Goal: Complete application form

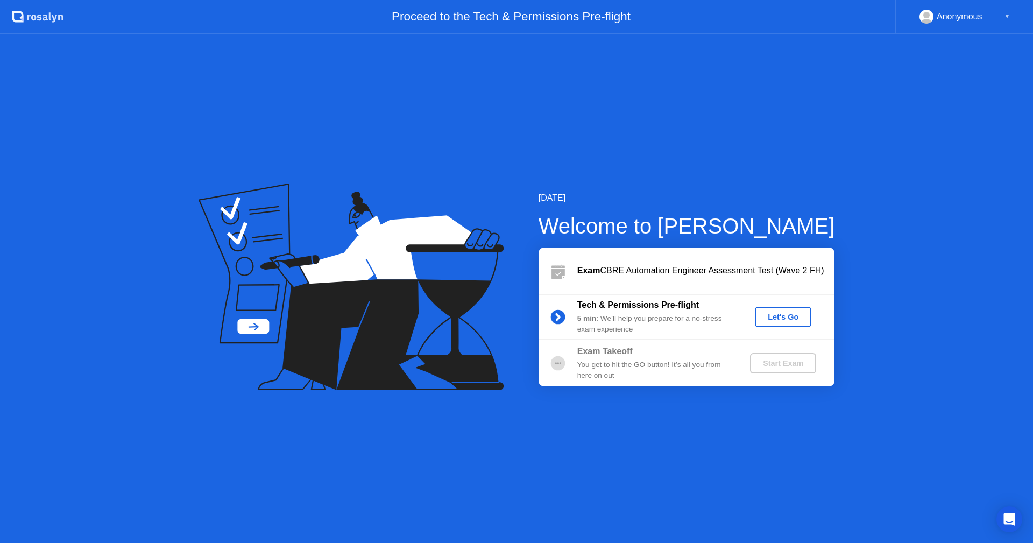
click at [788, 319] on div "Let's Go" at bounding box center [784, 317] width 48 height 9
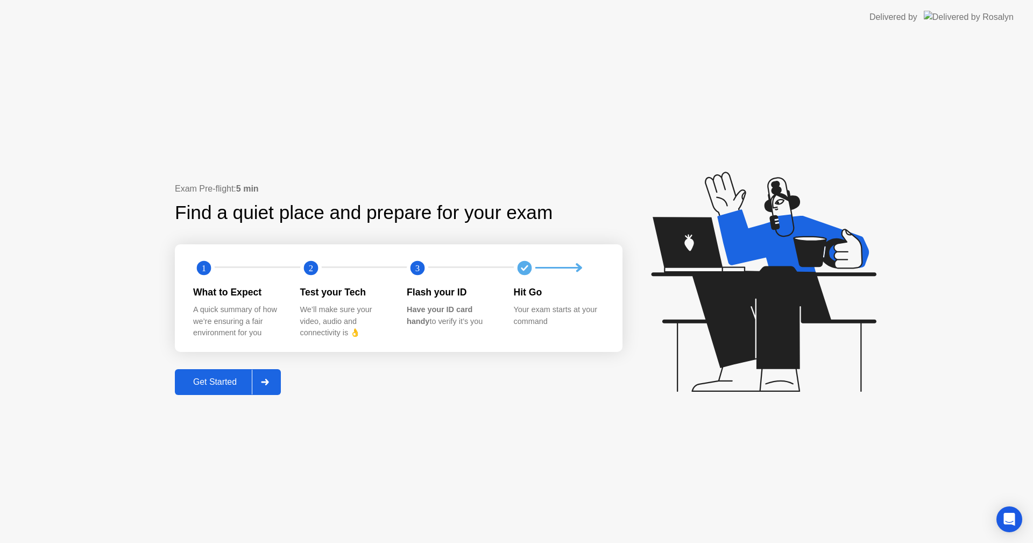
click at [226, 380] on div "Get Started" at bounding box center [215, 382] width 74 height 10
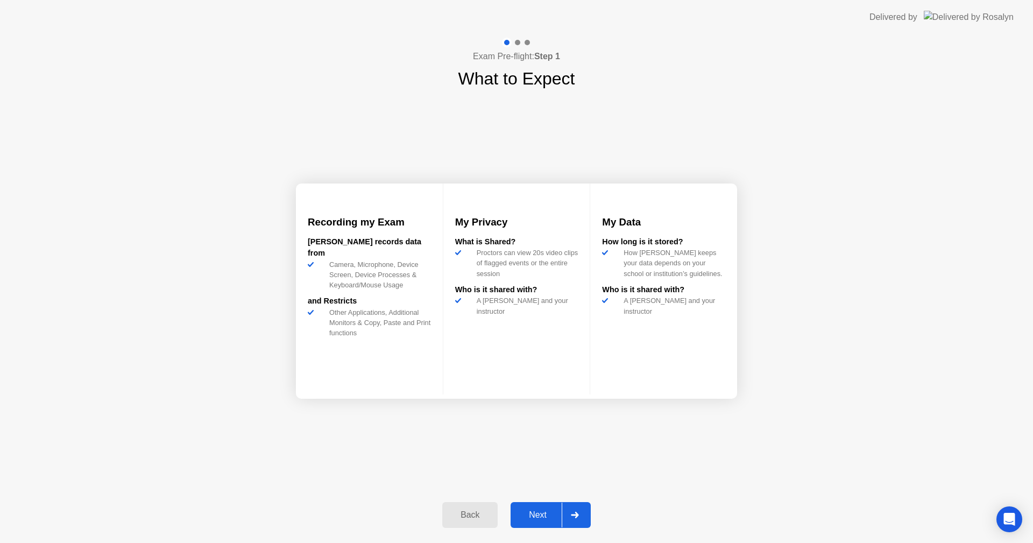
click at [543, 514] on div "Next" at bounding box center [538, 515] width 48 height 10
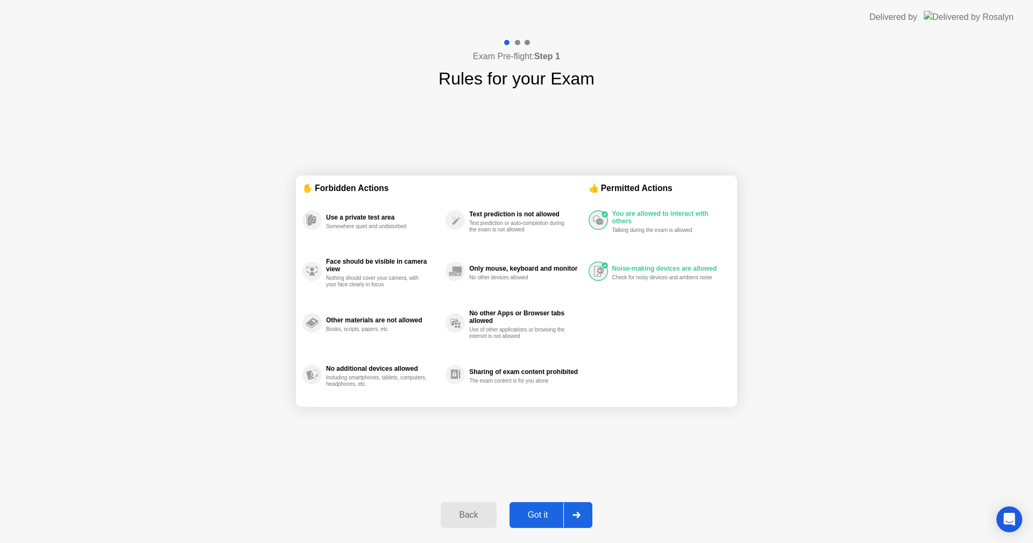
click at [545, 518] on div "Got it" at bounding box center [538, 515] width 51 height 10
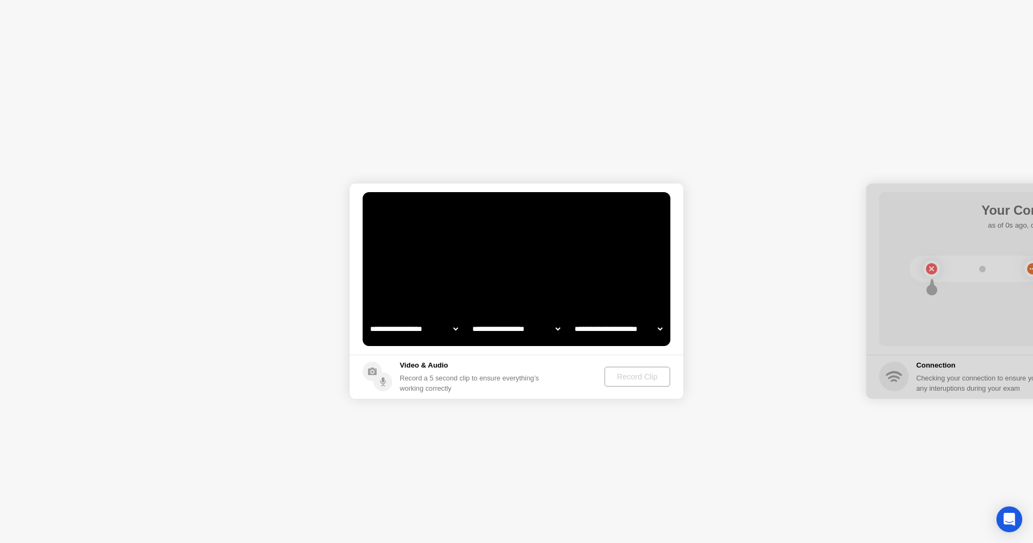
select select "**********"
select select "*******"
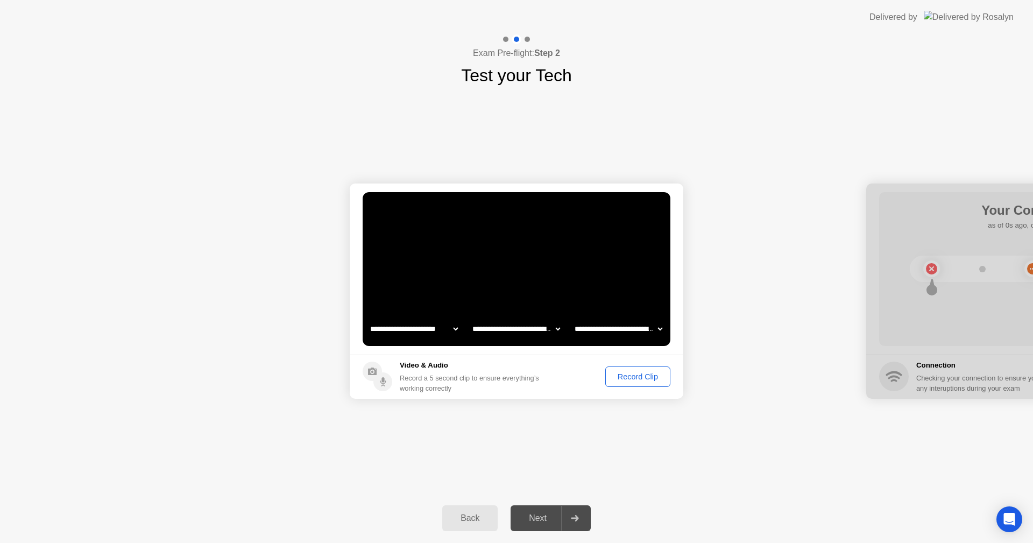
click at [632, 378] on div "Record Clip" at bounding box center [638, 376] width 58 height 9
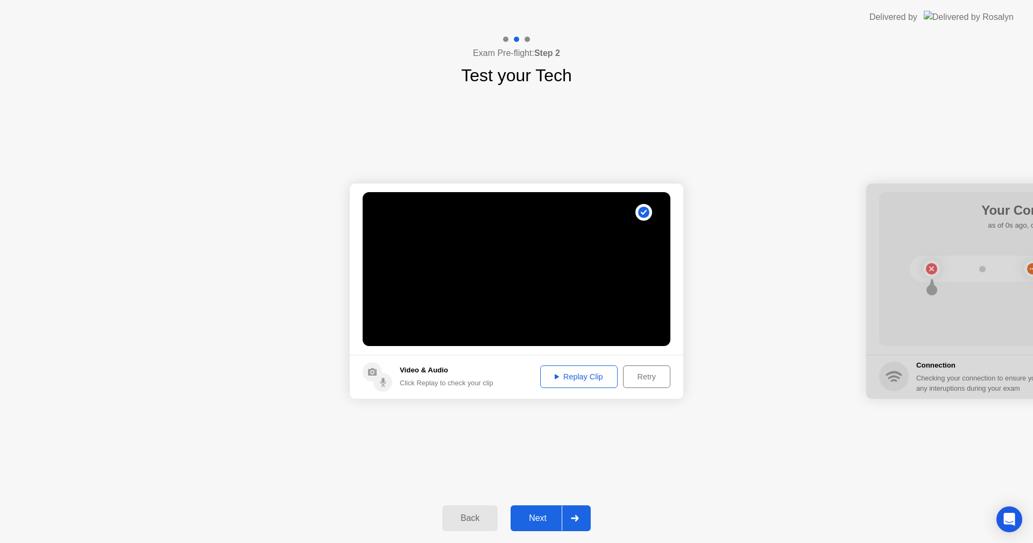
click at [588, 375] on div "Replay Clip" at bounding box center [579, 376] width 70 height 9
click at [763, 426] on div "**********" at bounding box center [516, 290] width 1033 height 405
click at [585, 383] on button "Replay Clip" at bounding box center [579, 376] width 78 height 23
click at [732, 464] on div "**********" at bounding box center [516, 290] width 1033 height 405
click at [596, 377] on div "Replay Clip" at bounding box center [579, 376] width 70 height 9
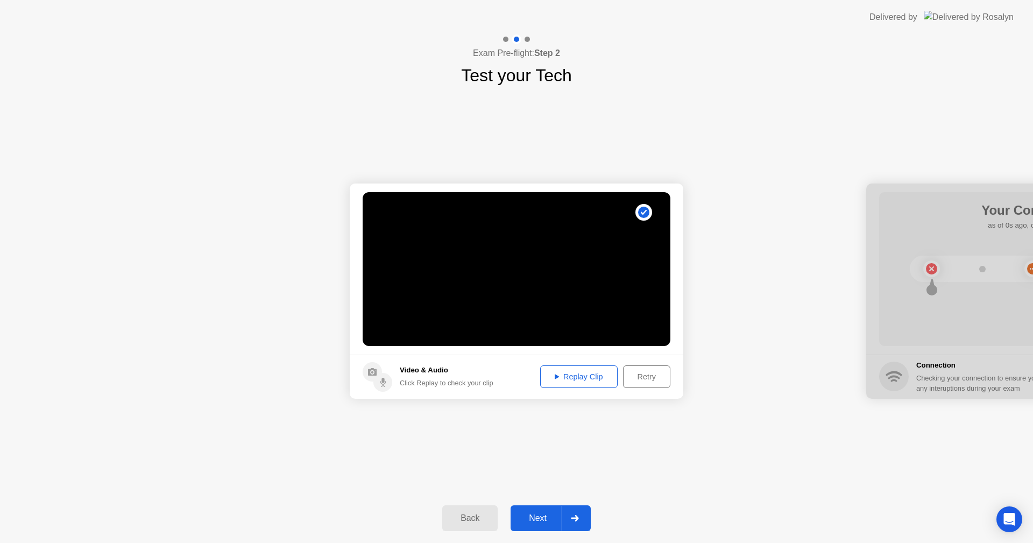
click at [537, 520] on div "Next" at bounding box center [538, 519] width 48 height 10
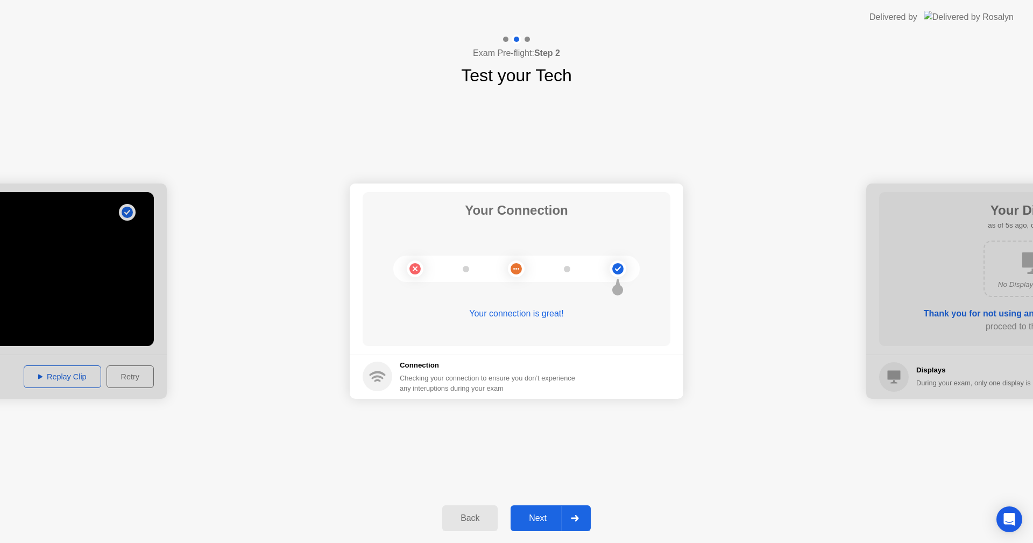
click at [540, 519] on div "Next" at bounding box center [538, 519] width 48 height 10
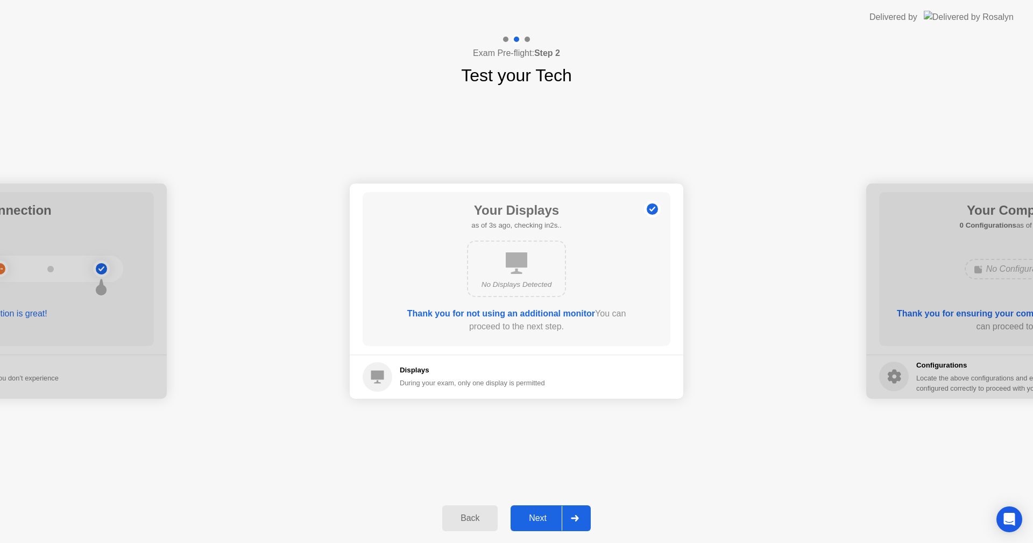
click at [536, 517] on div "Next" at bounding box center [538, 519] width 48 height 10
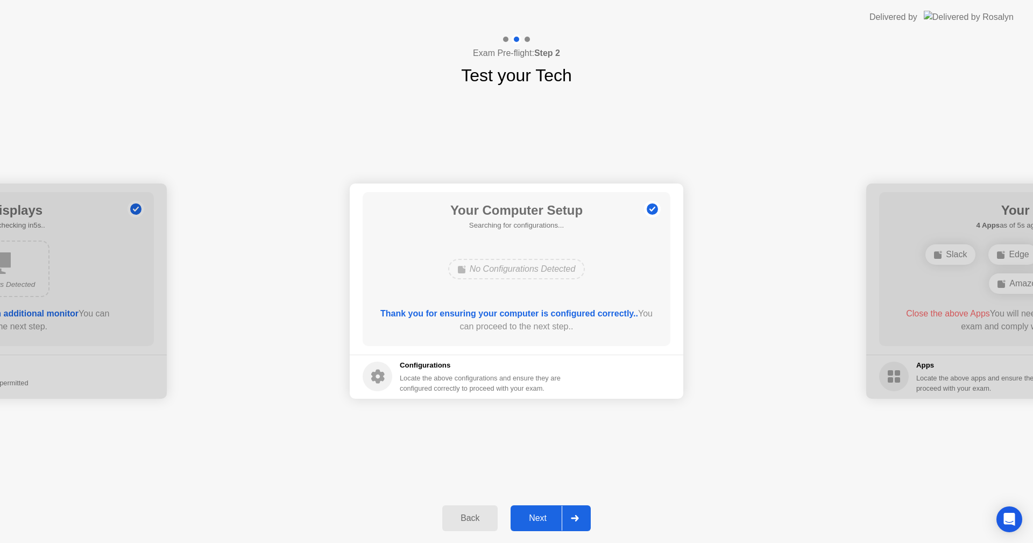
click at [538, 517] on div "Next" at bounding box center [538, 519] width 48 height 10
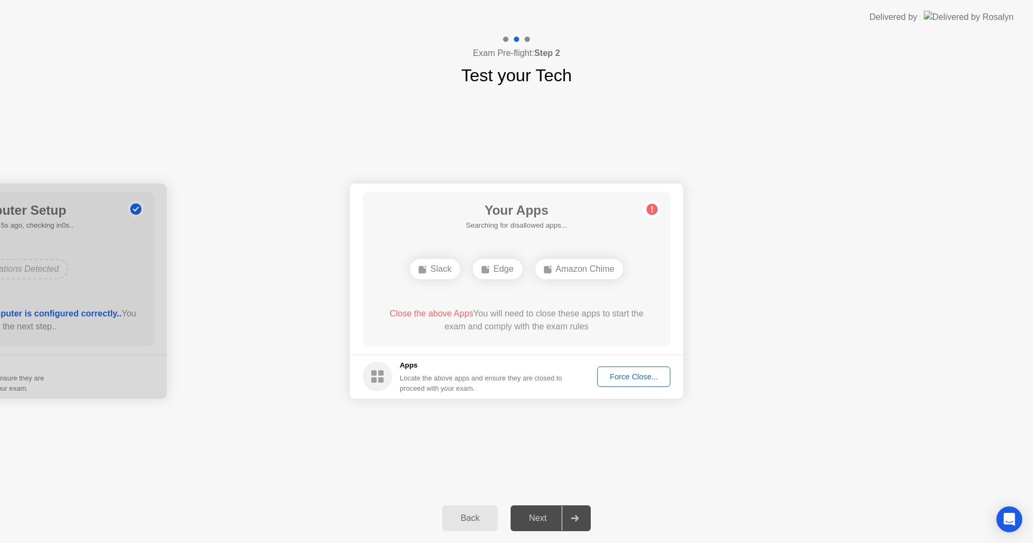
click at [630, 380] on div "Force Close..." at bounding box center [634, 376] width 66 height 9
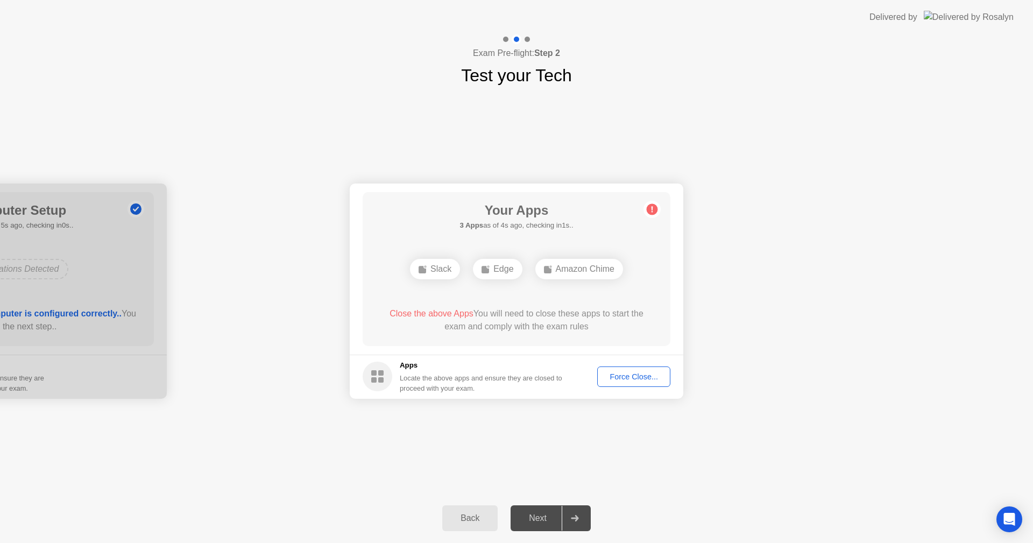
click at [537, 522] on div "Next" at bounding box center [538, 519] width 48 height 10
click at [584, 514] on div at bounding box center [575, 518] width 26 height 25
click at [642, 372] on div "Force Close..." at bounding box center [634, 376] width 66 height 9
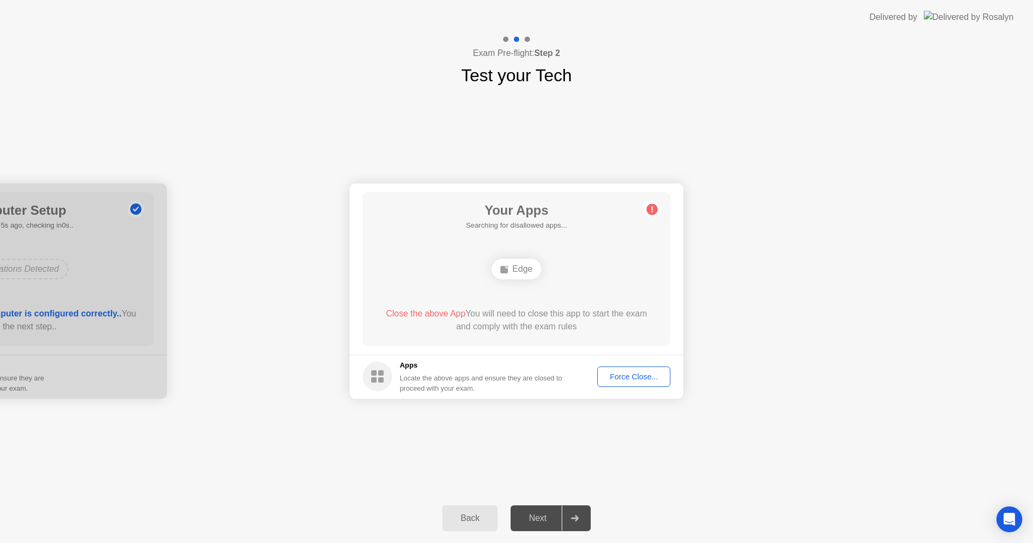
click at [632, 375] on div "Force Close..." at bounding box center [634, 376] width 66 height 9
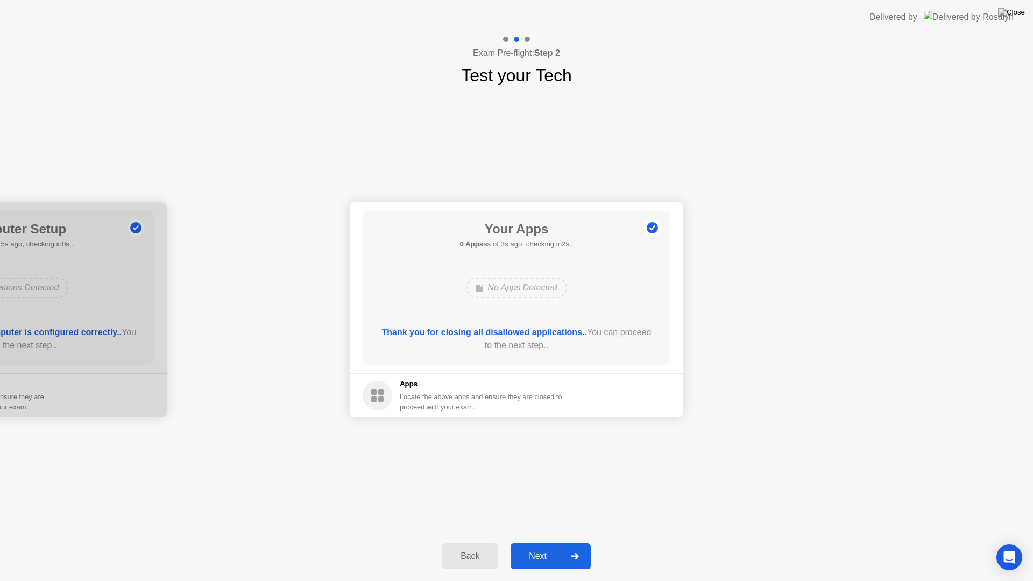
click at [540, 543] on div "Next" at bounding box center [538, 557] width 48 height 10
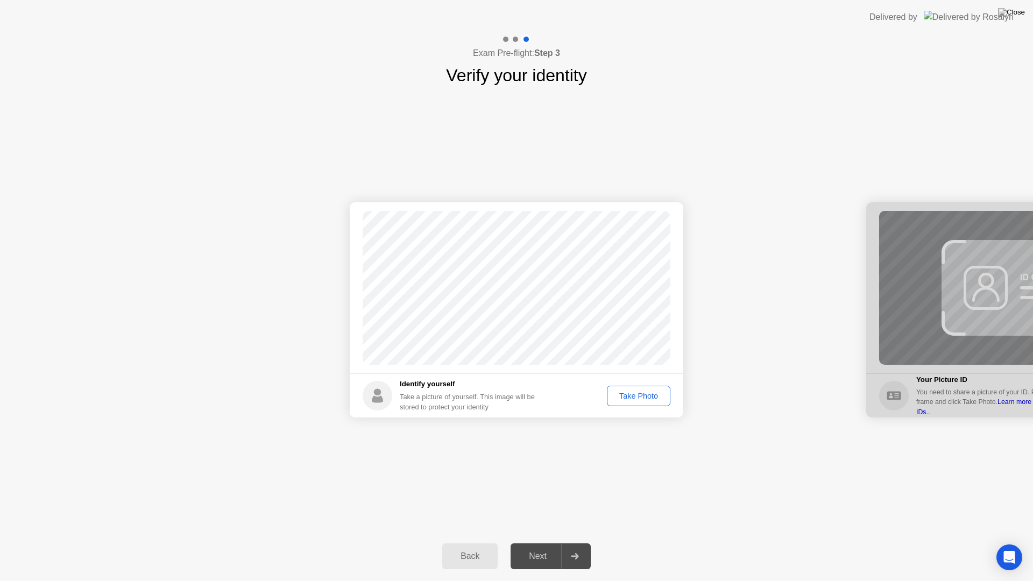
click at [648, 397] on div "Take Photo" at bounding box center [639, 396] width 56 height 9
click at [538, 543] on div "Next" at bounding box center [538, 557] width 48 height 10
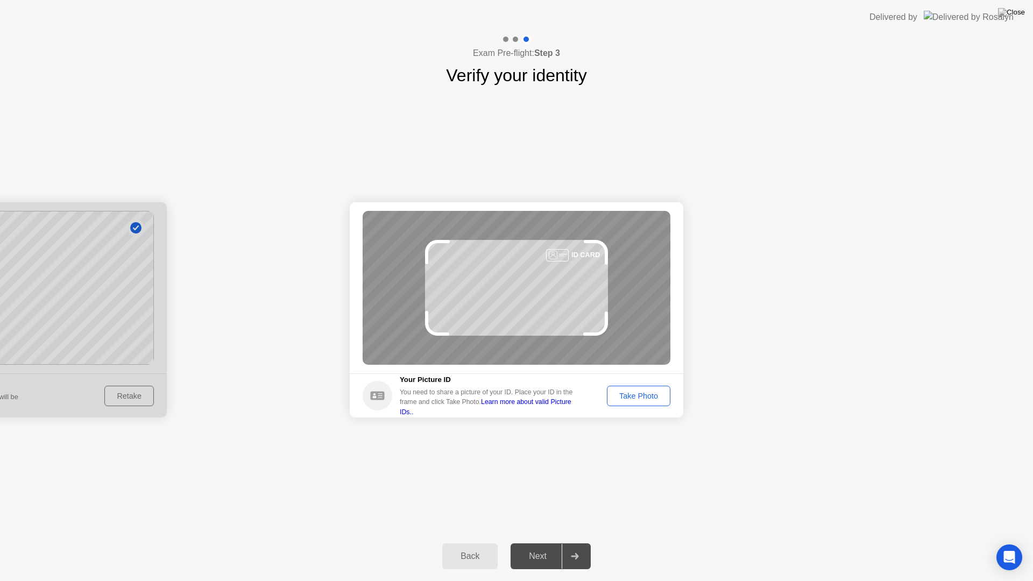
click at [657, 394] on div "Take Photo" at bounding box center [639, 396] width 56 height 9
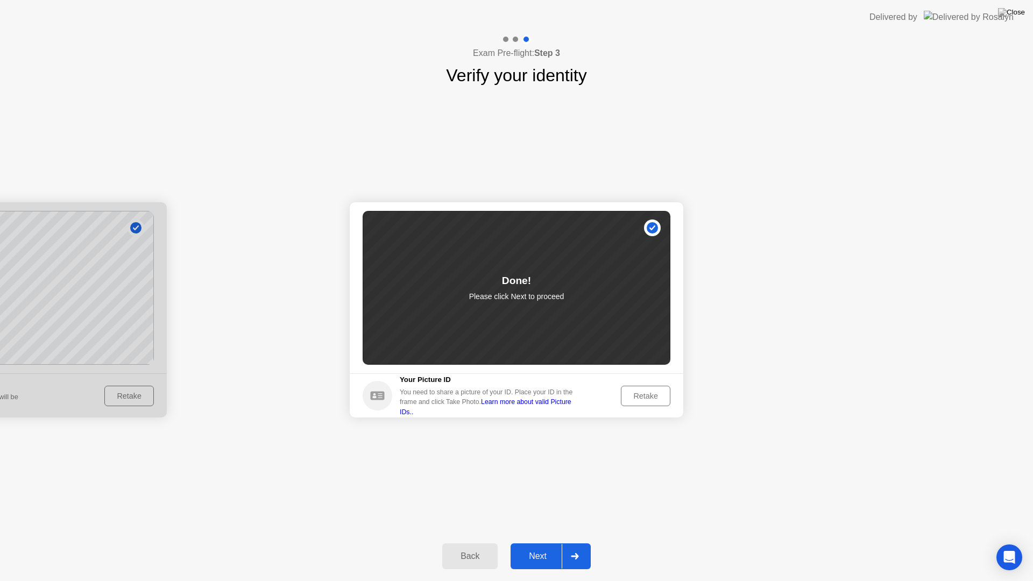
click at [539, 543] on div "Next" at bounding box center [538, 557] width 48 height 10
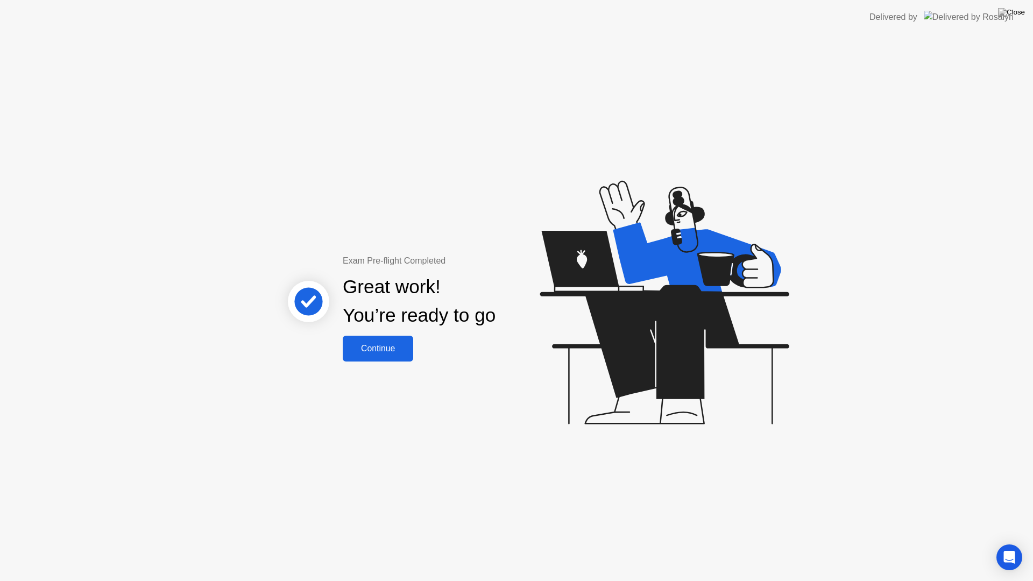
click at [393, 345] on div "Continue" at bounding box center [378, 349] width 64 height 10
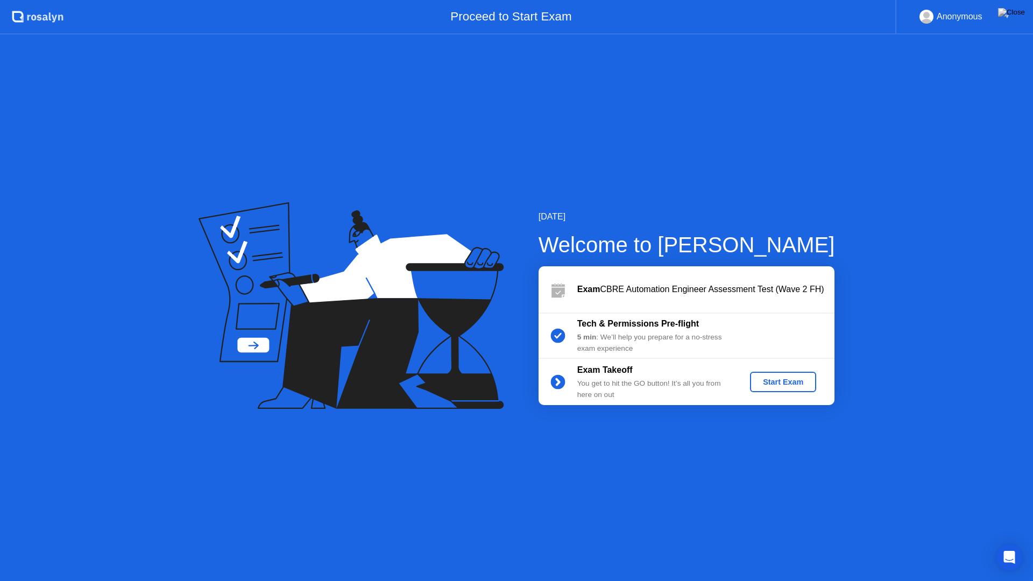
click at [787, 388] on button "Start Exam" at bounding box center [783, 382] width 66 height 20
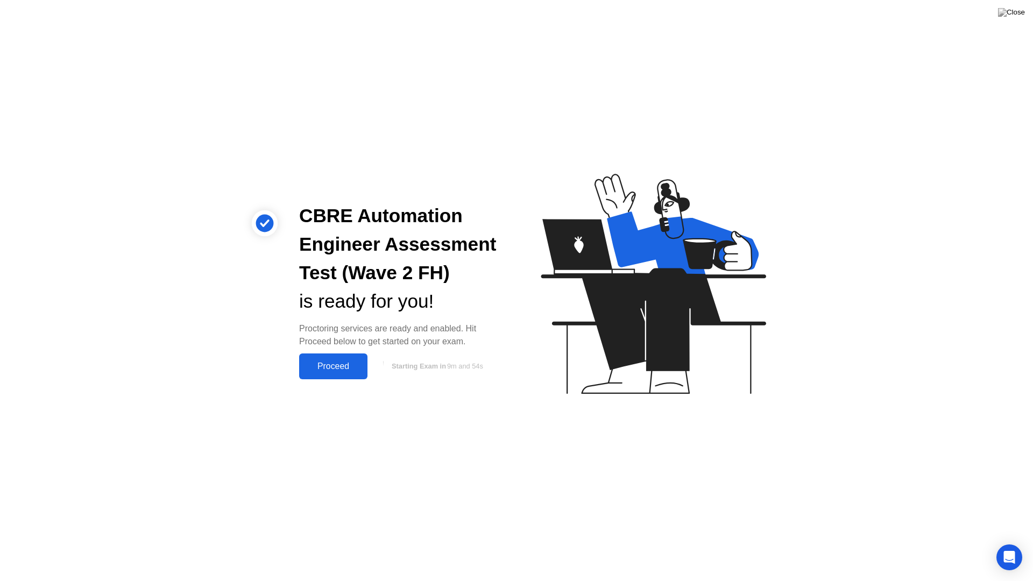
click at [343, 366] on div "Proceed" at bounding box center [334, 367] width 62 height 10
